Goal: Communication & Community: Answer question/provide support

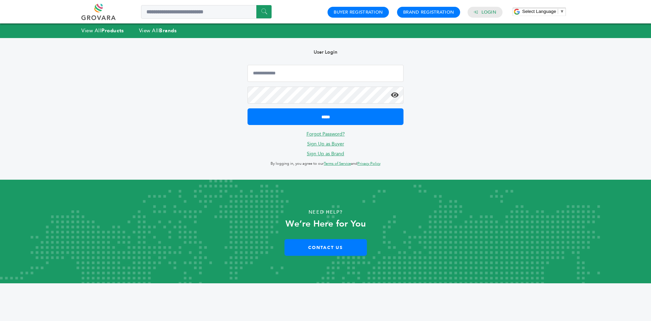
type input "**********"
click at [297, 127] on div "**********" at bounding box center [326, 108] width 176 height 141
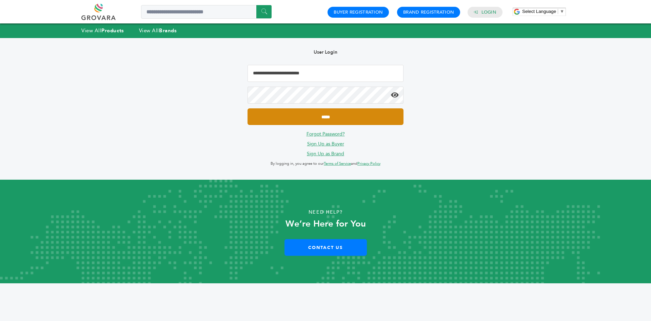
click at [285, 119] on input "*****" at bounding box center [326, 116] width 156 height 17
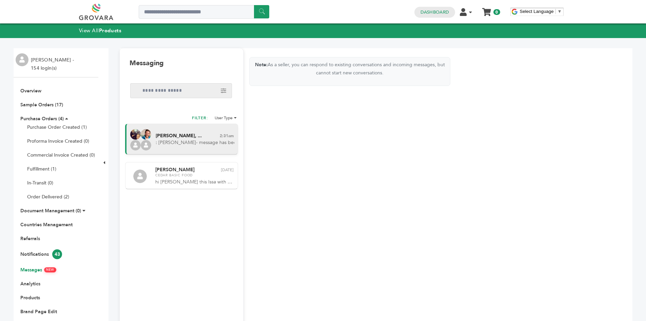
click at [211, 140] on span ": Sam- message has been passed along from our convo earlier. URGENT need-- all …" at bounding box center [195, 142] width 79 height 7
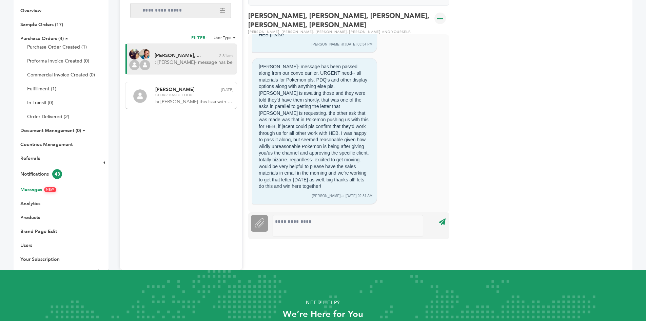
scroll to position [68, 0]
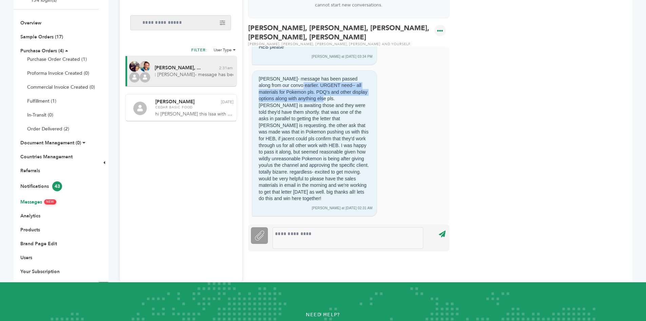
drag, startPoint x: 288, startPoint y: 78, endPoint x: 326, endPoint y: 93, distance: 40.8
click at [326, 93] on div "Sam- message has been passed along from our convo earlier. URGENT need-- all ma…" at bounding box center [315, 138] width 116 height 131
click at [278, 95] on div "Sam- message has been passed along from our convo earlier. URGENT need-- all ma…" at bounding box center [315, 138] width 116 height 131
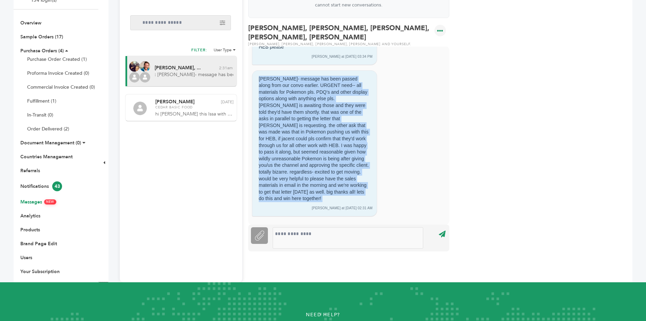
click at [325, 92] on div "Sam- message has been passed along from our convo earlier. URGENT need-- all ma…" at bounding box center [315, 138] width 116 height 131
click at [321, 103] on div "Sam- message has been passed along from our convo earlier. URGENT need-- all ma…" at bounding box center [315, 138] width 116 height 131
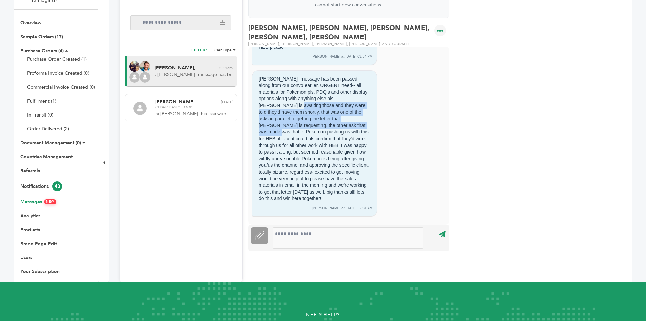
drag, startPoint x: 269, startPoint y: 98, endPoint x: 331, endPoint y: 120, distance: 65.7
click at [331, 120] on div "Sam- message has been passed along from our convo earlier. URGENT need-- all ma…" at bounding box center [315, 138] width 116 height 131
click at [299, 105] on div "Sam- message has been passed along from our convo earlier. URGENT need-- all ma…" at bounding box center [315, 138] width 116 height 131
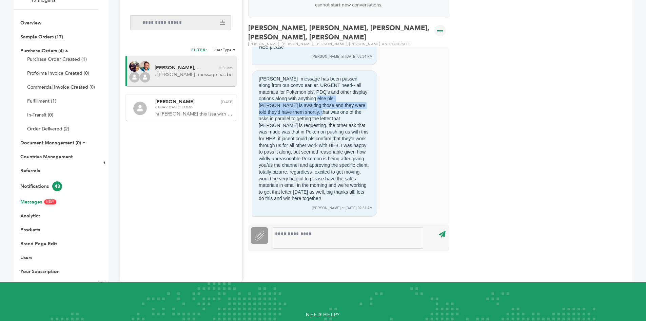
drag, startPoint x: 320, startPoint y: 92, endPoint x: 291, endPoint y: 102, distance: 30.5
click at [291, 102] on div "Sam- message has been passed along from our convo earlier. URGENT need-- all ma…" at bounding box center [315, 138] width 116 height 131
click at [298, 99] on div "Sam- message has been passed along from our convo earlier. URGENT need-- all ma…" at bounding box center [315, 138] width 116 height 131
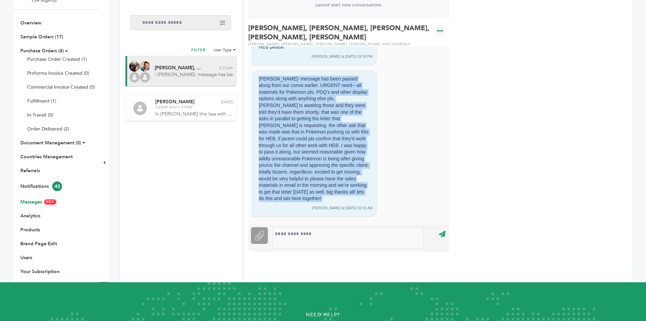
click at [298, 99] on div "Sam- message has been passed along from our convo earlier. URGENT need-- all ma…" at bounding box center [315, 138] width 116 height 131
click at [298, 108] on div "Sam- message has been passed along from our convo earlier. URGENT need-- all ma…" at bounding box center [315, 138] width 116 height 131
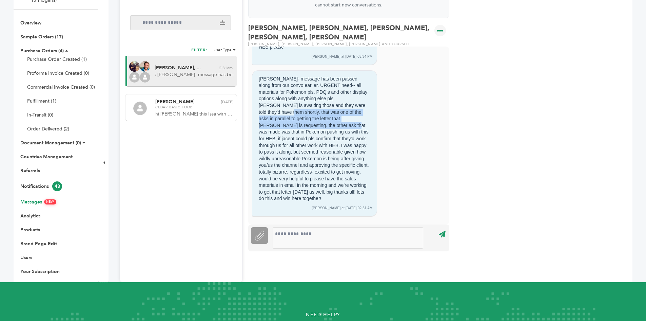
drag, startPoint x: 271, startPoint y: 106, endPoint x: 299, endPoint y: 115, distance: 30.0
click at [299, 115] on div "Sam- message has been passed along from our convo earlier. URGENT need-- all ma…" at bounding box center [315, 138] width 116 height 131
click at [276, 112] on div "Sam- message has been passed along from our convo earlier. URGENT need-- all ma…" at bounding box center [315, 138] width 116 height 131
drag, startPoint x: 263, startPoint y: 113, endPoint x: 296, endPoint y: 120, distance: 33.7
click at [294, 120] on div "Sam- message has been passed along from our convo earlier. URGENT need-- all ma…" at bounding box center [315, 138] width 116 height 131
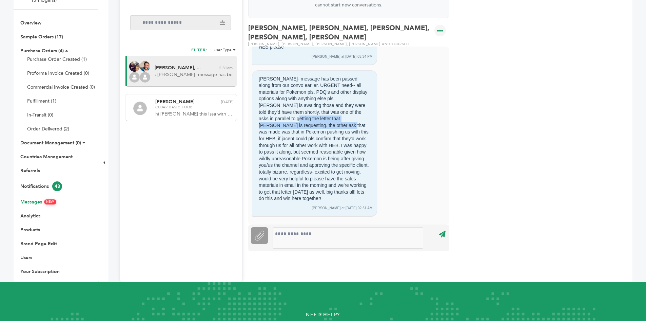
click at [313, 113] on div "Sam- message has been passed along from our convo earlier. URGENT need-- all ma…" at bounding box center [315, 138] width 116 height 131
drag, startPoint x: 316, startPoint y: 113, endPoint x: 332, endPoint y: 103, distance: 19.0
click at [332, 103] on div "Sam- message has been passed along from our convo earlier. URGENT need-- all ma…" at bounding box center [315, 138] width 116 height 131
click at [322, 111] on div "Sam- message has been passed along from our convo earlier. URGENT need-- all ma…" at bounding box center [315, 138] width 116 height 131
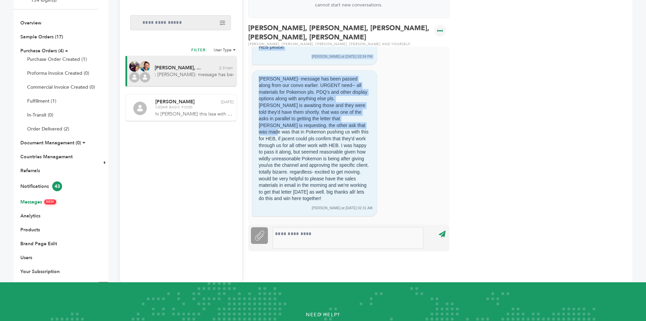
drag, startPoint x: 318, startPoint y: 111, endPoint x: 326, endPoint y: 121, distance: 12.8
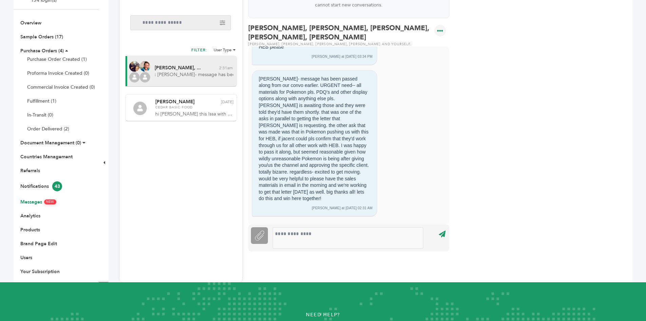
click at [299, 122] on div "Sam- message has been passed along from our convo earlier. URGENT need-- all ma…" at bounding box center [315, 138] width 116 height 131
drag, startPoint x: 279, startPoint y: 120, endPoint x: 302, endPoint y: 128, distance: 25.0
click at [304, 128] on div "Sam- message has been passed along from our convo earlier. URGENT need-- all ma…" at bounding box center [315, 138] width 116 height 131
click at [297, 128] on div "Sam- message has been passed along from our convo earlier. URGENT need-- all ma…" at bounding box center [315, 138] width 116 height 131
drag, startPoint x: 299, startPoint y: 126, endPoint x: 301, endPoint y: 133, distance: 7.0
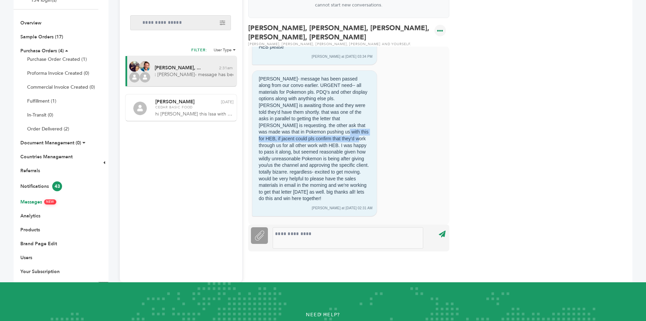
click at [301, 132] on div "Sam- message has been passed along from our convo earlier. URGENT need-- all ma…" at bounding box center [315, 138] width 116 height 131
drag, startPoint x: 337, startPoint y: 130, endPoint x: 278, endPoint y: 129, distance: 59.0
click at [278, 129] on div "Sam- message has been passed along from our convo earlier. URGENT need-- all ma…" at bounding box center [315, 138] width 116 height 131
drag, startPoint x: 324, startPoint y: 223, endPoint x: 287, endPoint y: 197, distance: 45.8
click at [324, 227] on div at bounding box center [348, 237] width 151 height 21
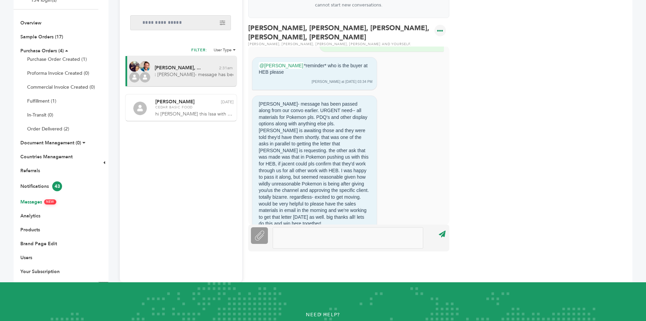
scroll to position [1445, 0]
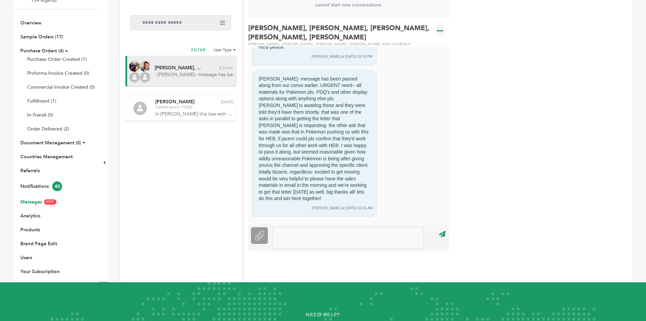
click at [318, 227] on div at bounding box center [348, 237] width 151 height 21
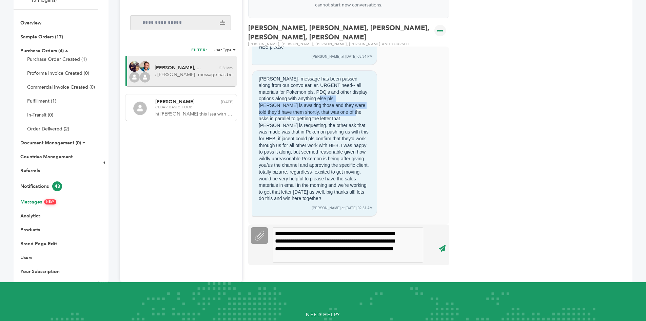
drag, startPoint x: 322, startPoint y: 92, endPoint x: 321, endPoint y: 101, distance: 9.5
click at [321, 101] on div "Sam- message has been passed along from our convo earlier. URGENT need-- all ma…" at bounding box center [315, 138] width 116 height 131
click at [311, 99] on div "Sam- message has been passed along from our convo earlier. URGENT need-- all ma…" at bounding box center [315, 138] width 116 height 131
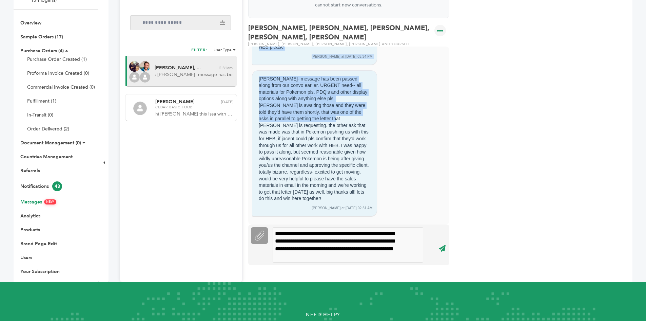
drag, startPoint x: 285, startPoint y: 98, endPoint x: 307, endPoint y: 111, distance: 25.4
click at [307, 106] on div "Sam- message has been passed along from our convo earlier. URGENT need-- all ma…" at bounding box center [315, 138] width 116 height 131
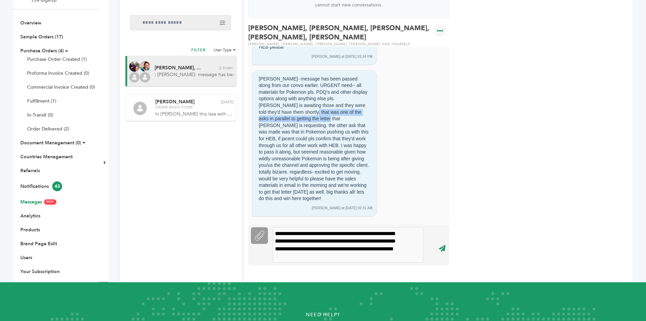
drag, startPoint x: 285, startPoint y: 105, endPoint x: 300, endPoint y: 111, distance: 16.3
click at [300, 111] on div "Sam- message has been passed along from our convo earlier. URGENT need-- all ma…" at bounding box center [315, 138] width 116 height 131
click at [312, 112] on div "Sam- message has been passed along from our convo earlier. URGENT need-- all ma…" at bounding box center [315, 138] width 116 height 131
drag, startPoint x: 315, startPoint y: 112, endPoint x: 297, endPoint y: 105, distance: 18.7
click at [297, 105] on div "Sam- message has been passed along from our convo earlier. URGENT need-- all ma…" at bounding box center [315, 138] width 116 height 131
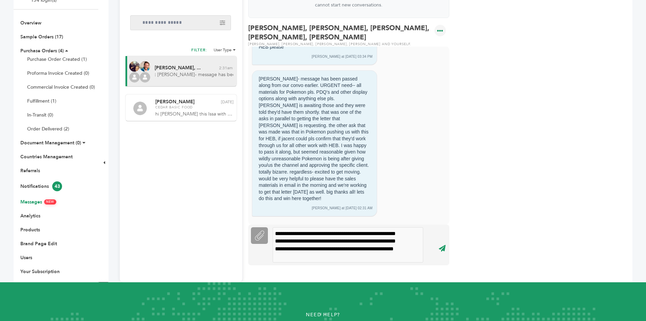
click at [316, 113] on div "Sam- message has been passed along from our convo earlier. URGENT need-- all ma…" at bounding box center [315, 138] width 116 height 131
drag, startPoint x: 284, startPoint y: 116, endPoint x: 320, endPoint y: 125, distance: 36.6
click at [320, 125] on div "Sam- message has been passed along from our convo earlier. URGENT need-- all ma…" at bounding box center [315, 138] width 116 height 131
click at [272, 127] on div "Sam- message has been passed along from our convo earlier. URGENT need-- all ma…" at bounding box center [315, 138] width 116 height 131
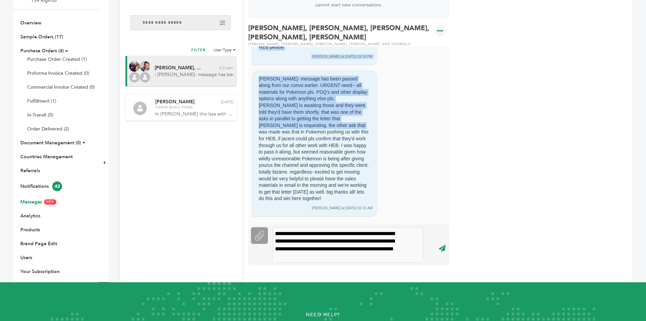
drag, startPoint x: 283, startPoint y: 120, endPoint x: 309, endPoint y: 119, distance: 25.8
click at [309, 120] on div "Sam- message has been passed along from our convo earlier. URGENT need-- all ma…" at bounding box center [315, 138] width 116 height 131
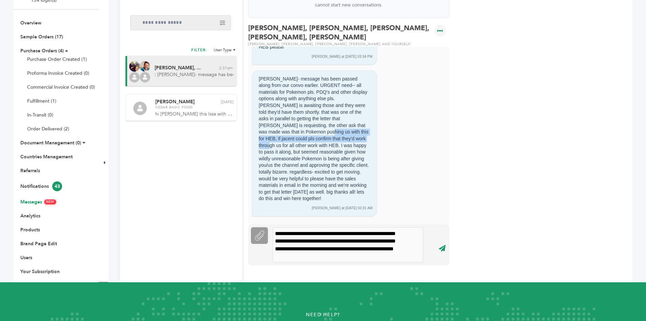
drag, startPoint x: 267, startPoint y: 125, endPoint x: 322, endPoint y: 134, distance: 55.4
click at [322, 134] on div "Sam- message has been passed along from our convo earlier. URGENT need-- all ma…" at bounding box center [315, 138] width 116 height 131
click at [334, 133] on div "Sam- message has been passed along from our convo earlier. URGENT need-- all ma…" at bounding box center [315, 138] width 116 height 131
click at [344, 250] on div "**********" at bounding box center [348, 245] width 151 height 36
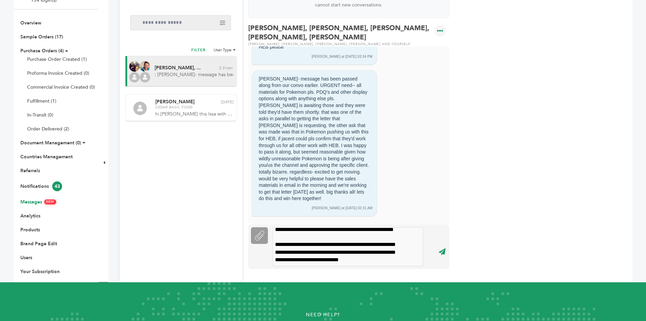
scroll to position [32, 0]
click at [370, 245] on div "**********" at bounding box center [348, 246] width 151 height 39
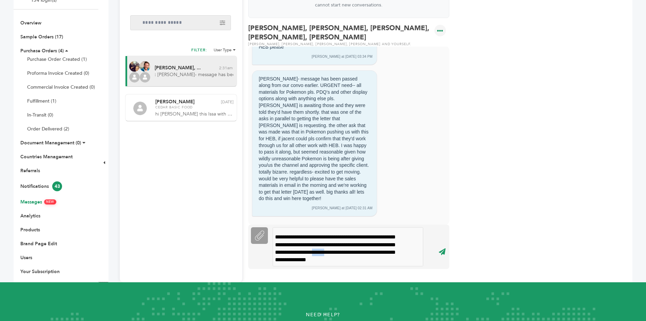
click at [370, 245] on div "**********" at bounding box center [348, 246] width 151 height 39
click at [387, 246] on div "**********" at bounding box center [348, 246] width 151 height 39
click at [395, 253] on div "**********" at bounding box center [348, 246] width 151 height 39
click at [402, 253] on div "**********" at bounding box center [348, 246] width 151 height 39
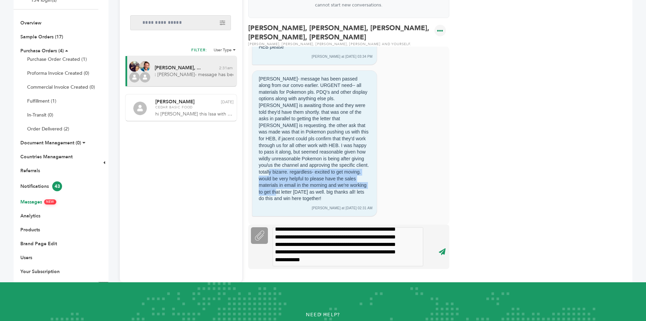
drag, startPoint x: 333, startPoint y: 157, endPoint x: 344, endPoint y: 177, distance: 22.8
click at [344, 177] on div "Sam- message has been passed along from our convo earlier. URGENT need-- all ma…" at bounding box center [315, 138] width 116 height 131
click at [341, 184] on div "Sam- message has been passed along from our convo earlier. URGENT need-- all ma…" at bounding box center [315, 138] width 116 height 131
click at [401, 256] on div "**********" at bounding box center [348, 246] width 151 height 39
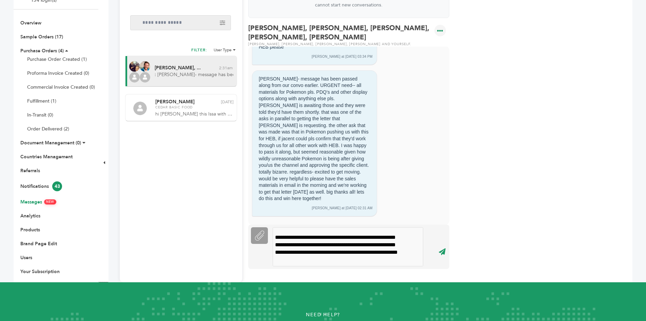
scroll to position [93, 0]
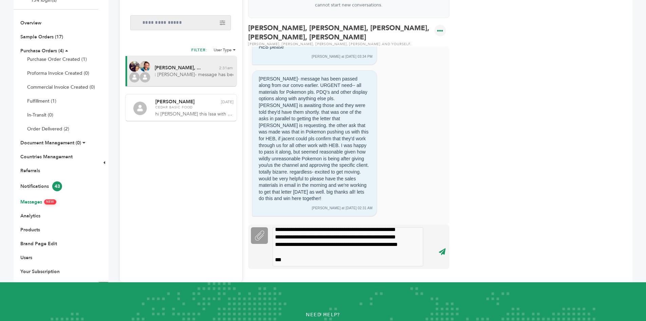
click at [442, 244] on input "****" at bounding box center [442, 251] width 19 height 15
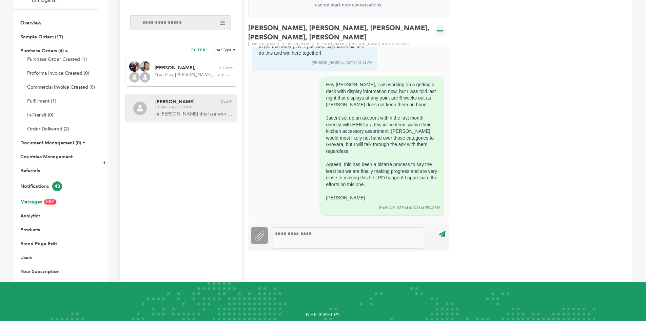
scroll to position [1583, 0]
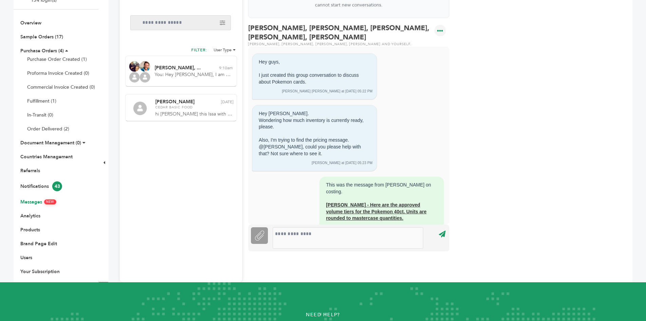
scroll to position [1583, 0]
